Goal: Information Seeking & Learning: Learn about a topic

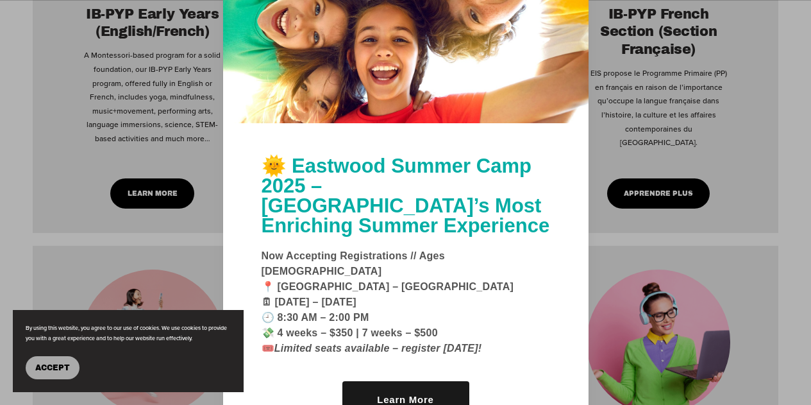
scroll to position [2093, 0]
click at [46, 360] on button "Accept" at bounding box center [53, 367] width 54 height 23
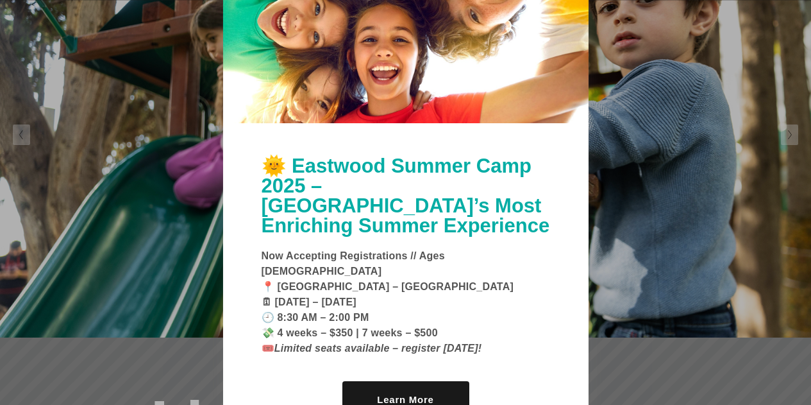
scroll to position [4409, 0]
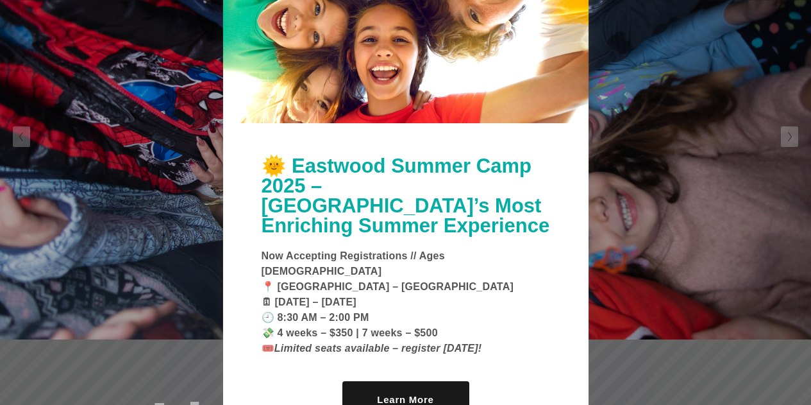
click at [695, 124] on div at bounding box center [405, 202] width 811 height 405
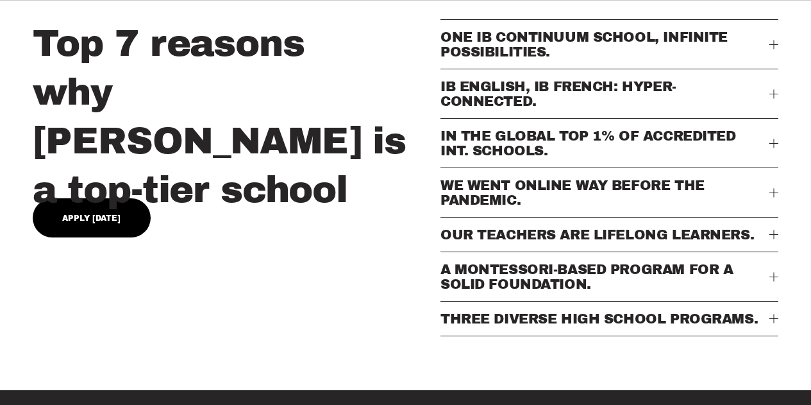
scroll to position [523, 0]
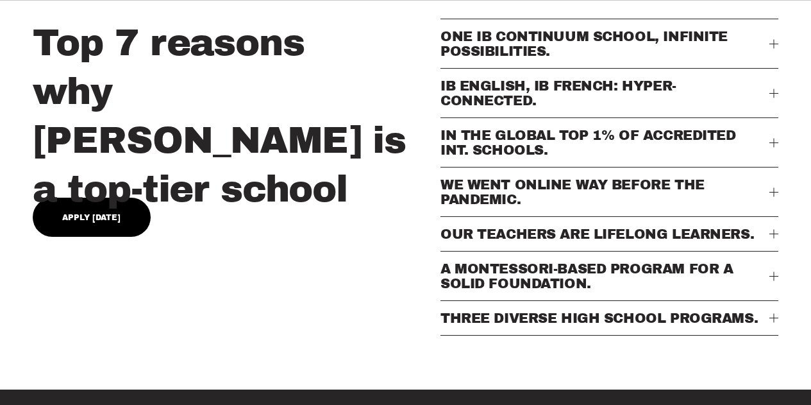
click at [771, 214] on button "WE WENT ONLINE WAY BEFORE THE PANDEMIC." at bounding box center [610, 191] width 338 height 49
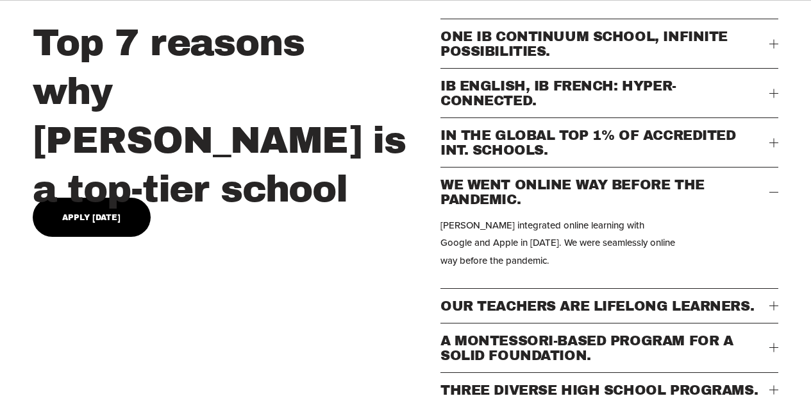
click at [771, 214] on button "WE WENT ONLINE WAY BEFORE THE PANDEMIC." at bounding box center [610, 191] width 338 height 49
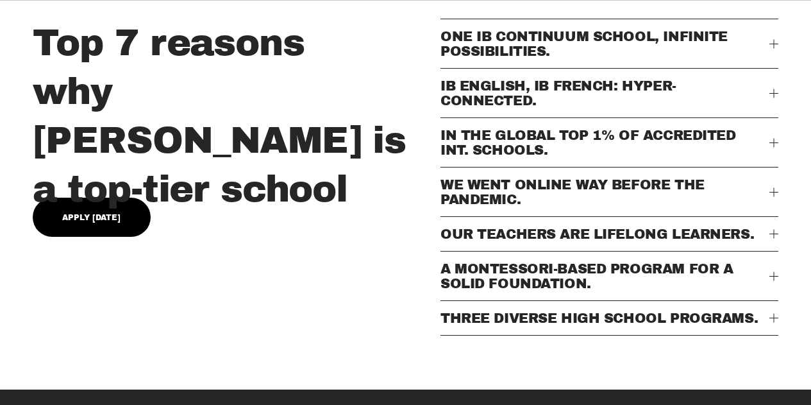
click at [768, 290] on span "A MONTESSORI-BASED PROGRAM FOR A SOLID FOUNDATION." at bounding box center [605, 275] width 329 height 29
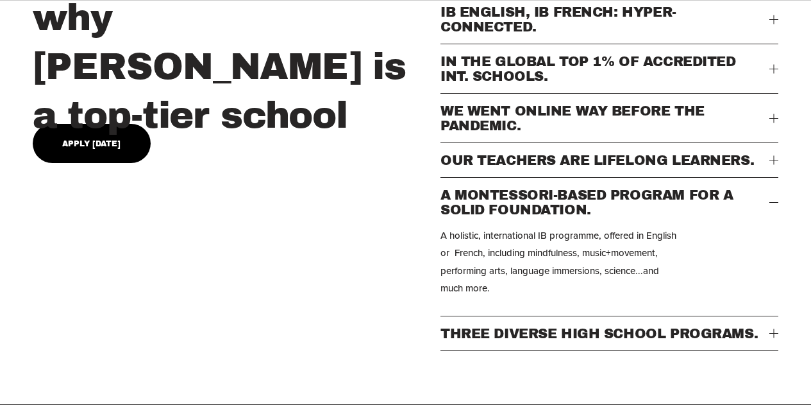
scroll to position [602, 0]
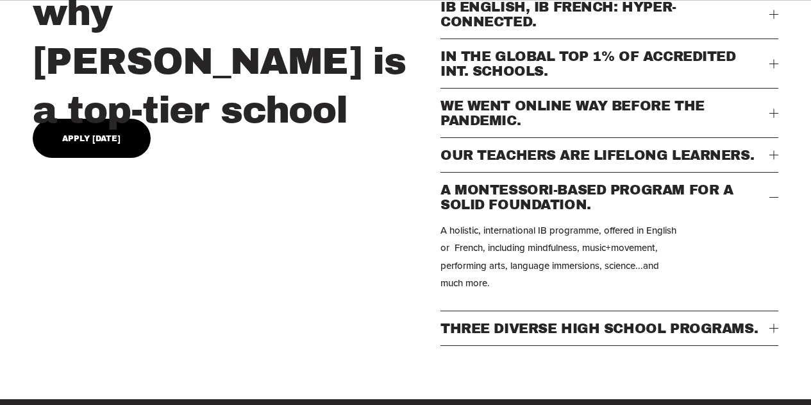
click at [776, 221] on button "A MONTESSORI-BASED PROGRAM FOR A SOLID FOUNDATION." at bounding box center [610, 197] width 338 height 49
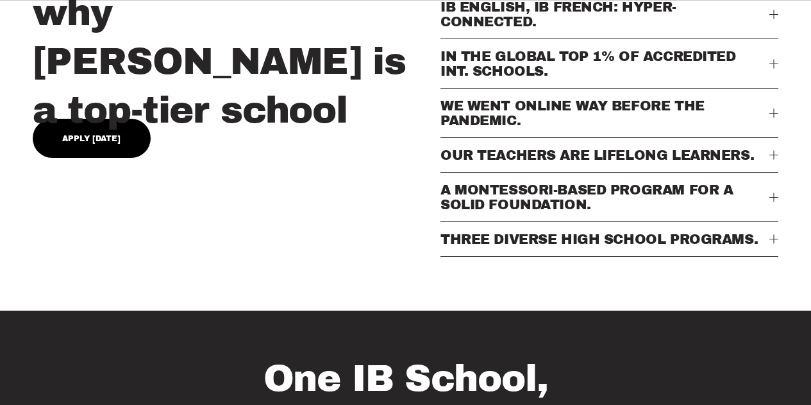
click at [773, 256] on button "THREE DIVERSE HIGH SCHOOL PROGRAMS." at bounding box center [610, 239] width 338 height 34
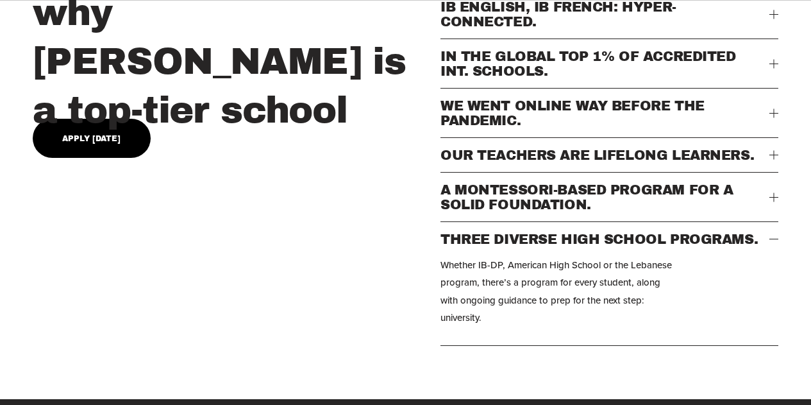
click at [773, 256] on button "THREE DIVERSE HIGH SCHOOL PROGRAMS." at bounding box center [610, 239] width 338 height 34
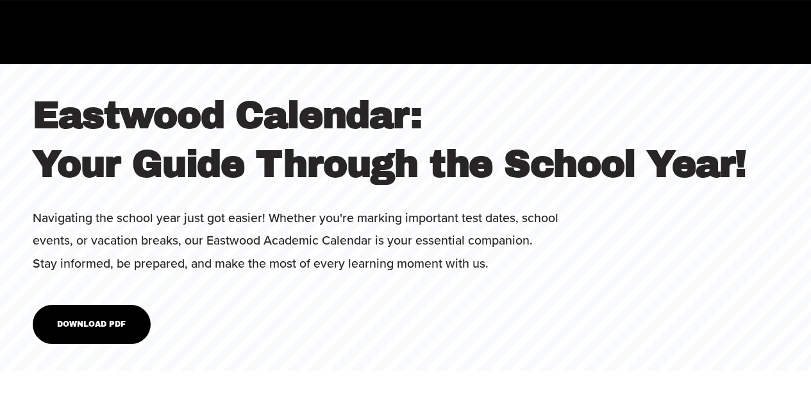
scroll to position [3973, 0]
